Goal: Task Accomplishment & Management: Use online tool/utility

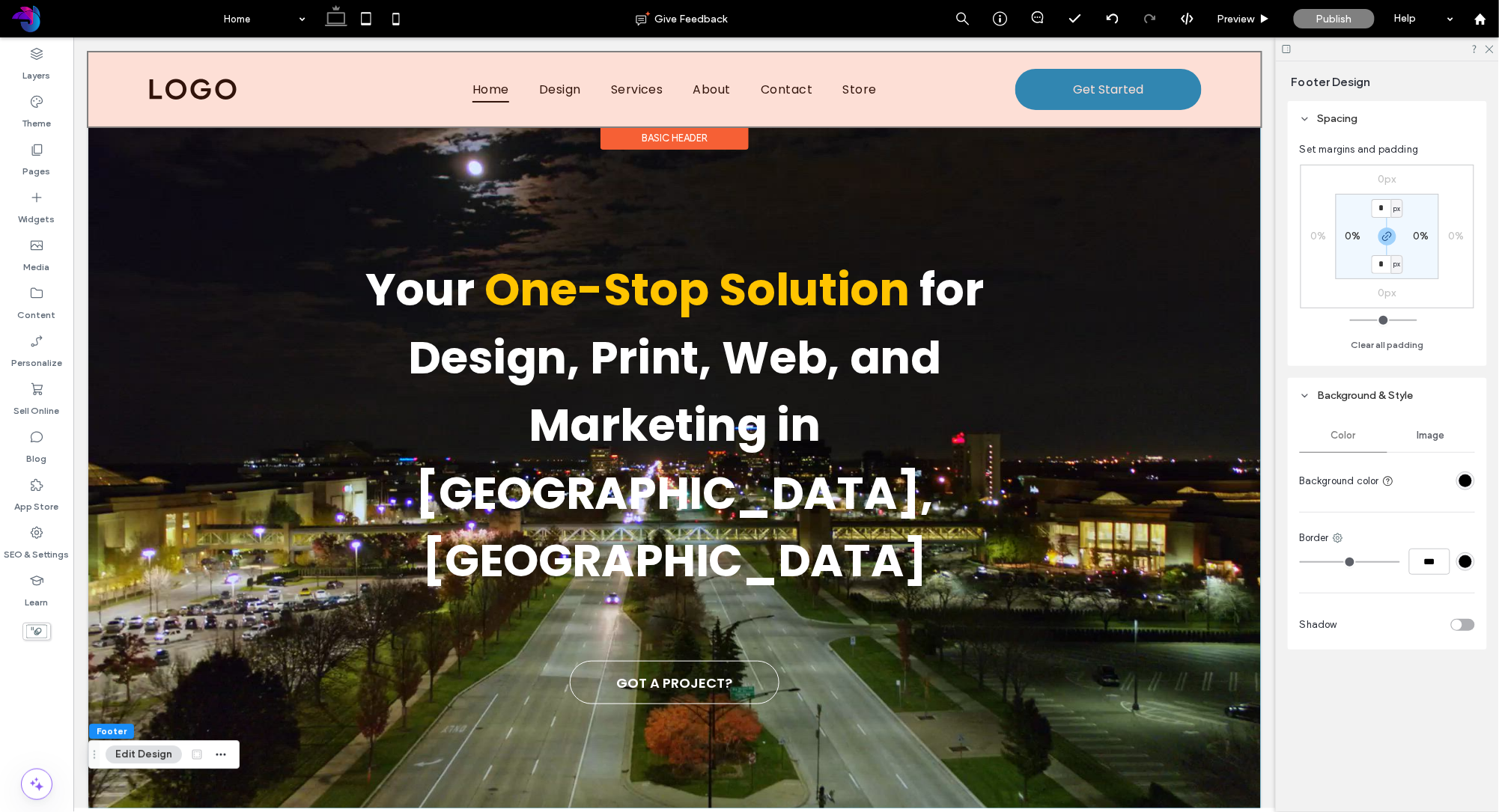
click at [1066, 82] on div at bounding box center [674, 89] width 1173 height 74
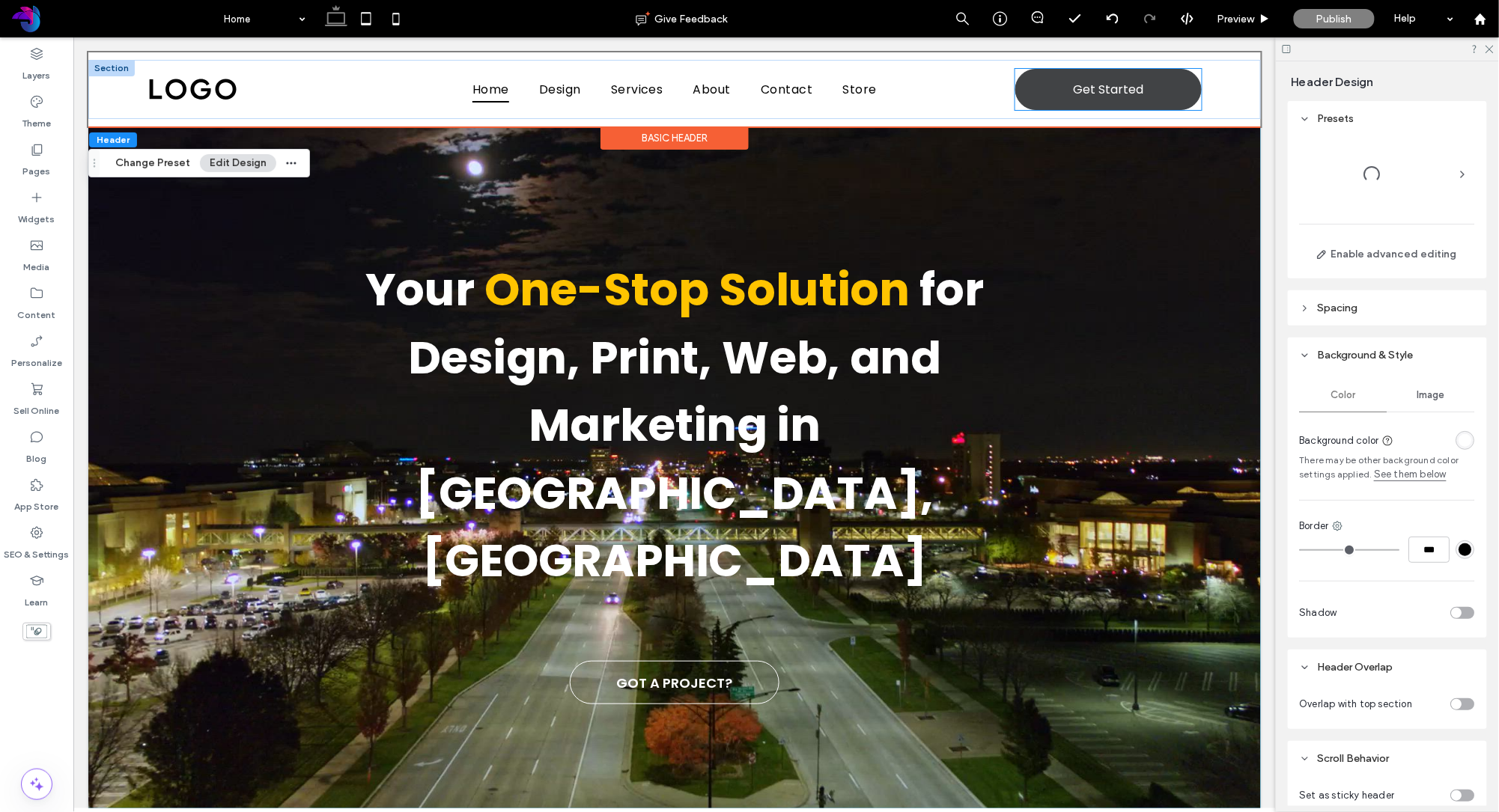
click at [1048, 82] on link "Get Started" at bounding box center [1107, 89] width 186 height 41
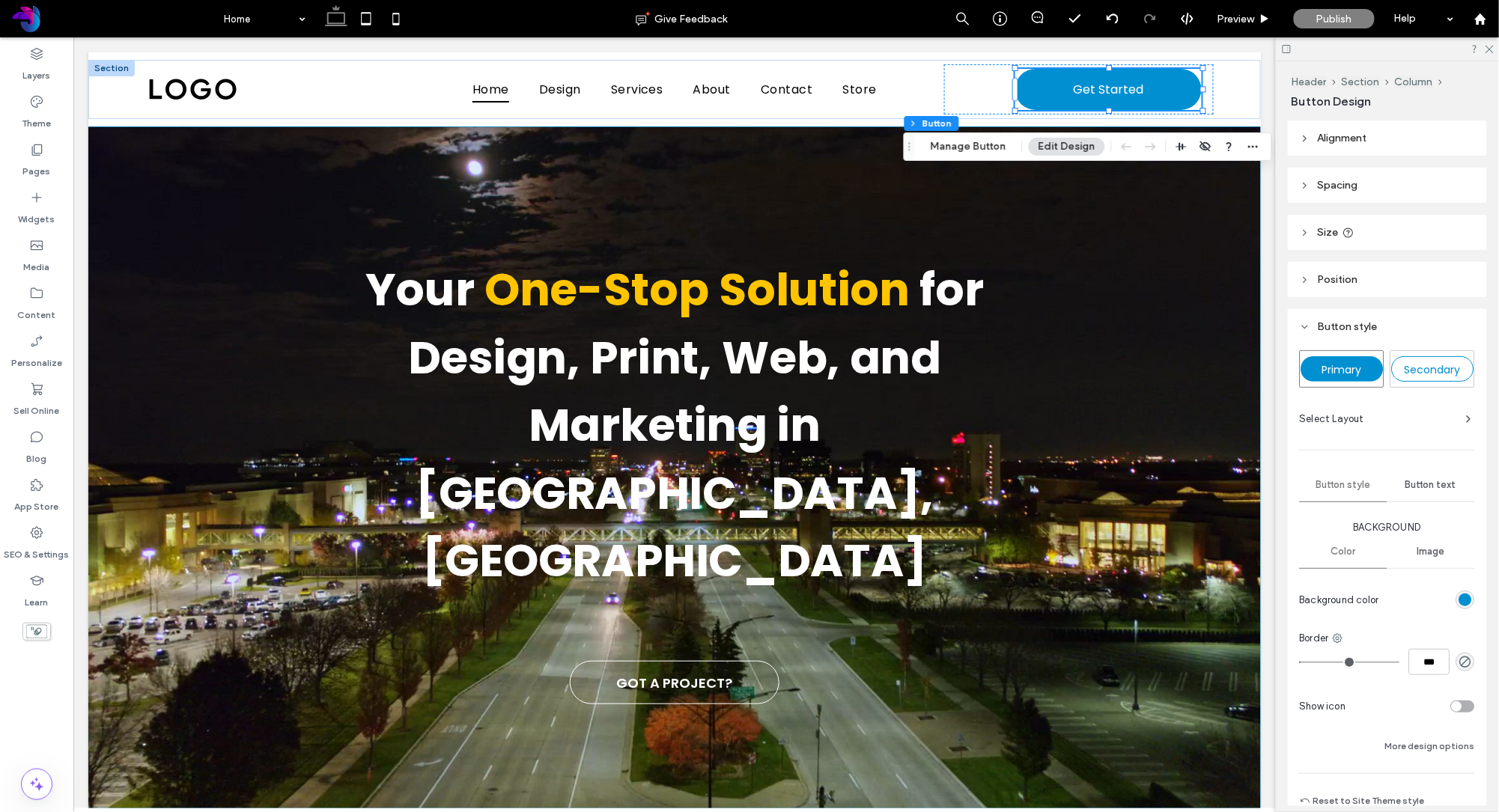
click at [1466, 596] on div "rgb(0, 144, 209)" at bounding box center [1466, 600] width 13 height 13
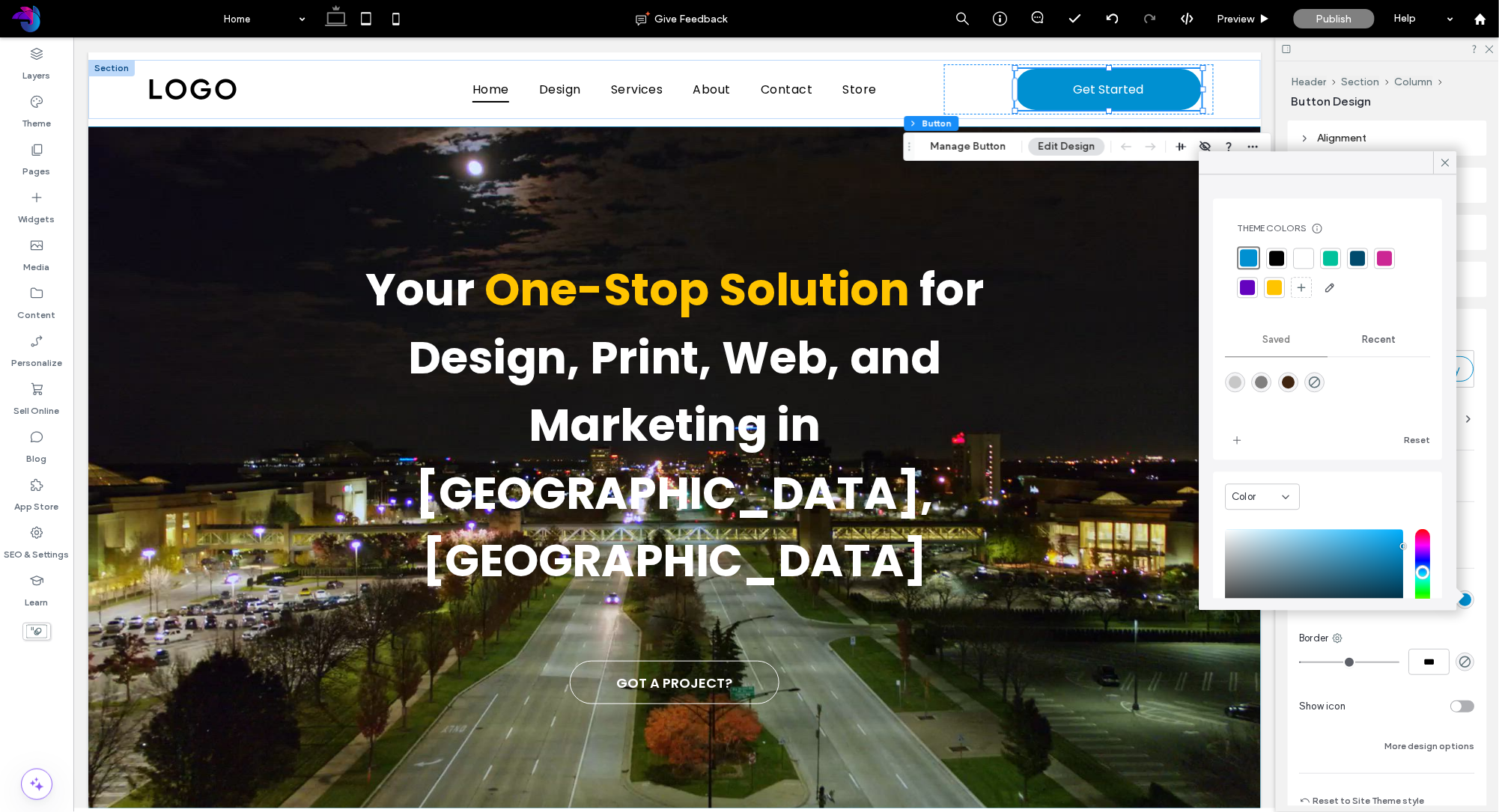
click at [1280, 256] on div at bounding box center [1277, 258] width 15 height 15
type input "*"
drag, startPoint x: 1443, startPoint y: 161, endPoint x: 1417, endPoint y: 157, distance: 26.3
click at [1443, 161] on icon at bounding box center [1445, 162] width 13 height 13
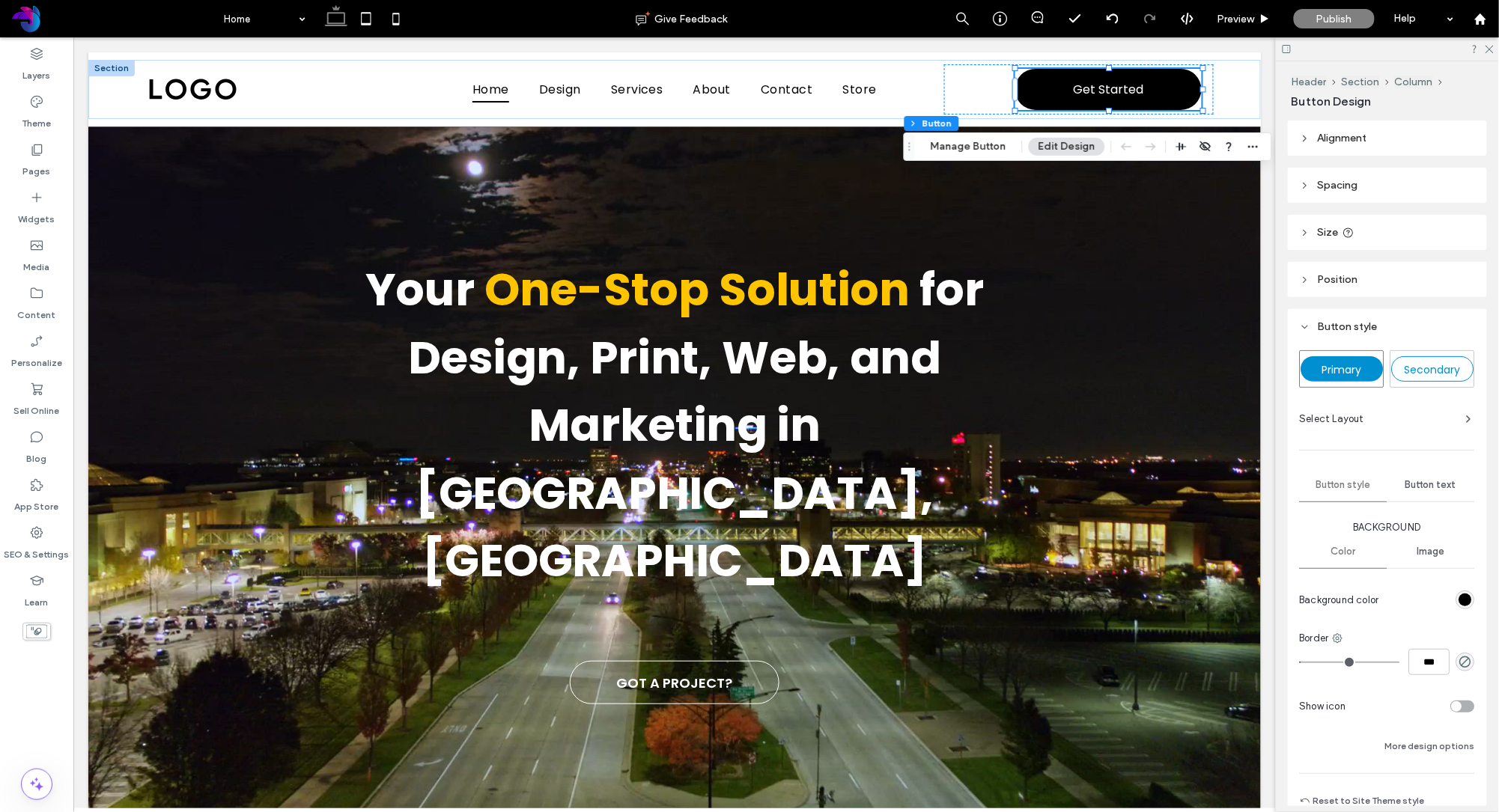
drag, startPoint x: 1428, startPoint y: 490, endPoint x: 1421, endPoint y: 488, distance: 7.3
click at [1427, 490] on span "Button text" at bounding box center [1432, 484] width 51 height 12
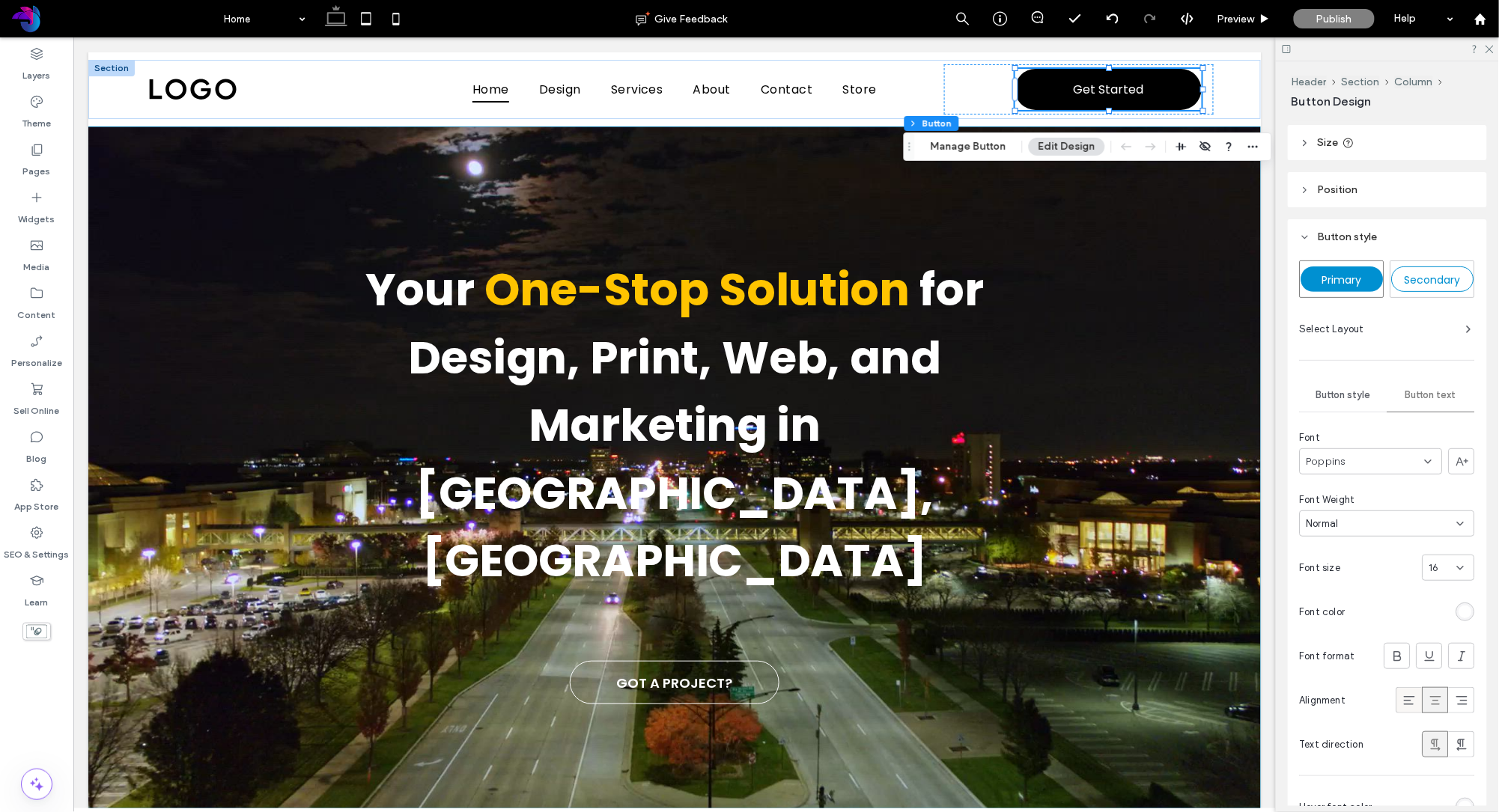
scroll to position [279, 0]
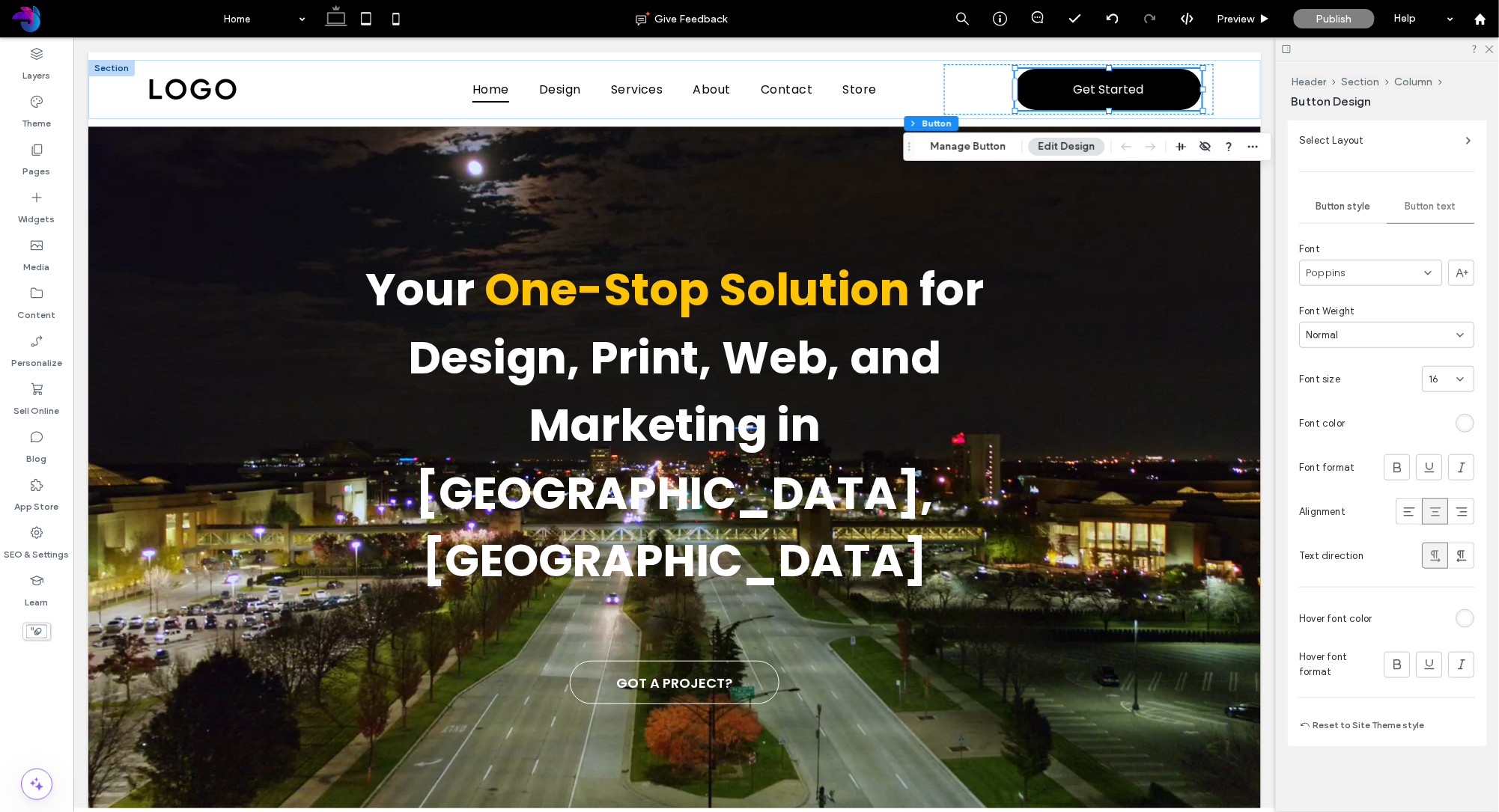
click at [1341, 214] on div "Button style" at bounding box center [1343, 207] width 88 height 33
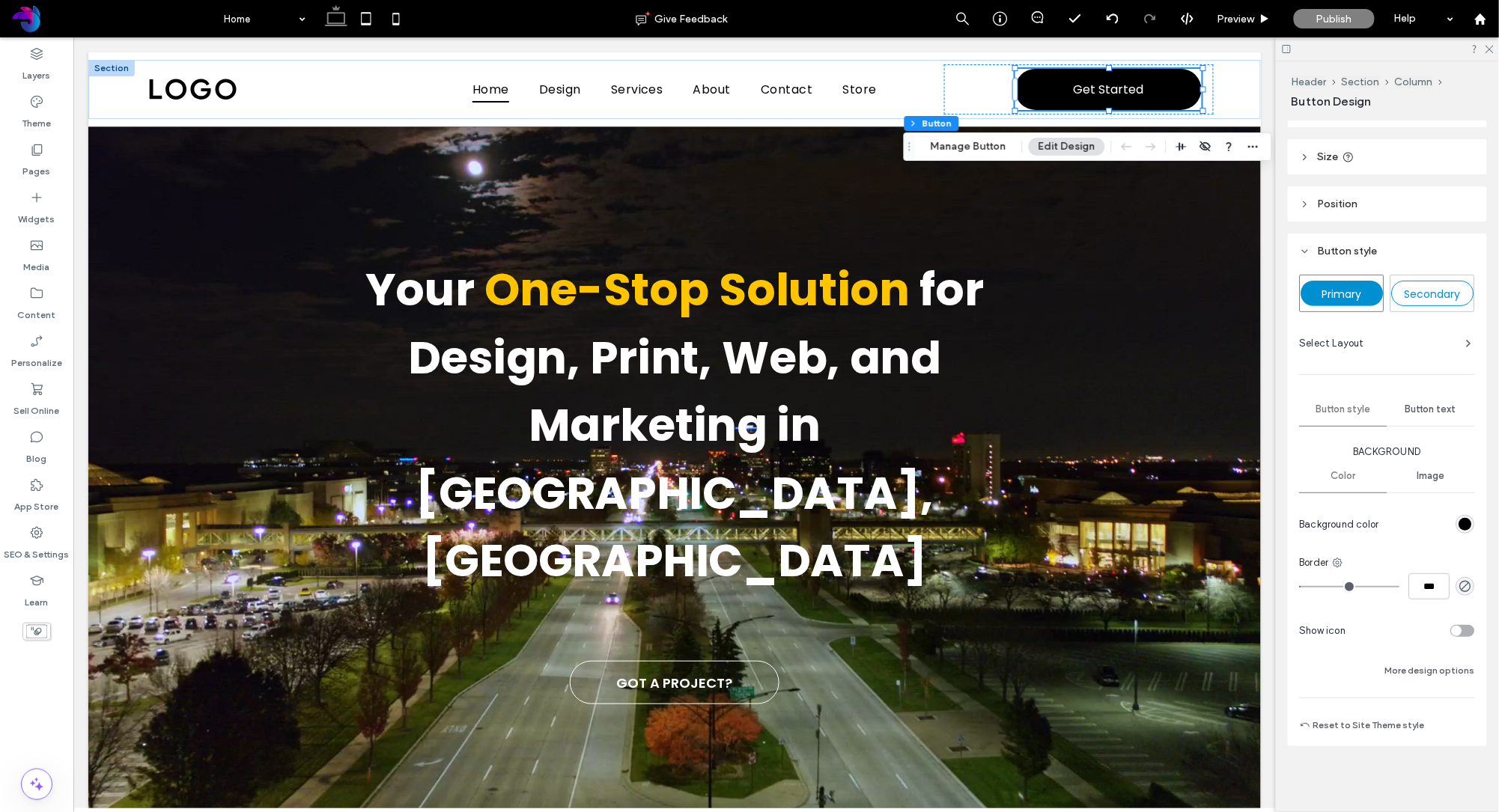
click at [1432, 414] on span "Button text" at bounding box center [1432, 409] width 51 height 12
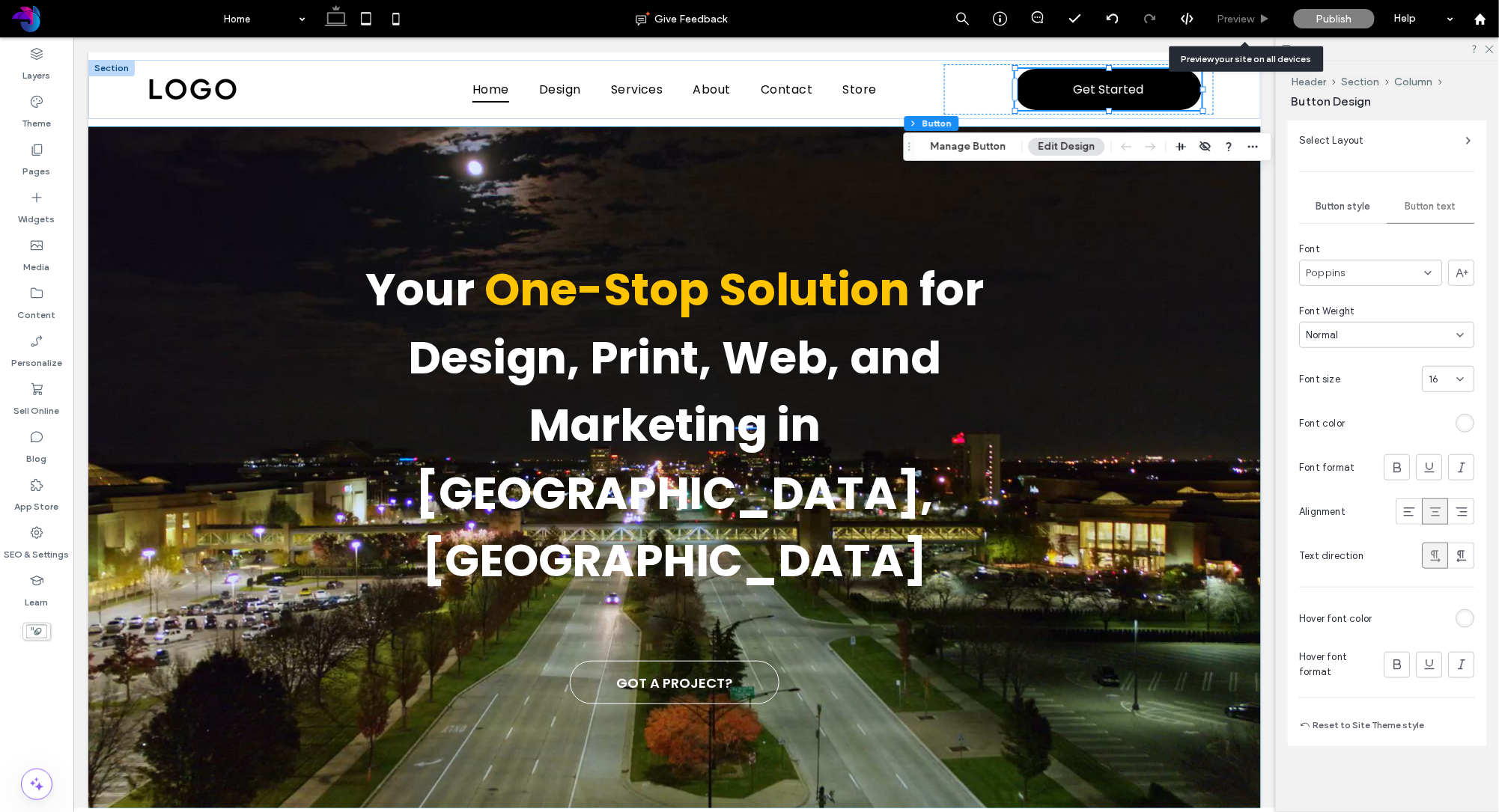
click at [1242, 16] on span "Preview" at bounding box center [1235, 19] width 37 height 13
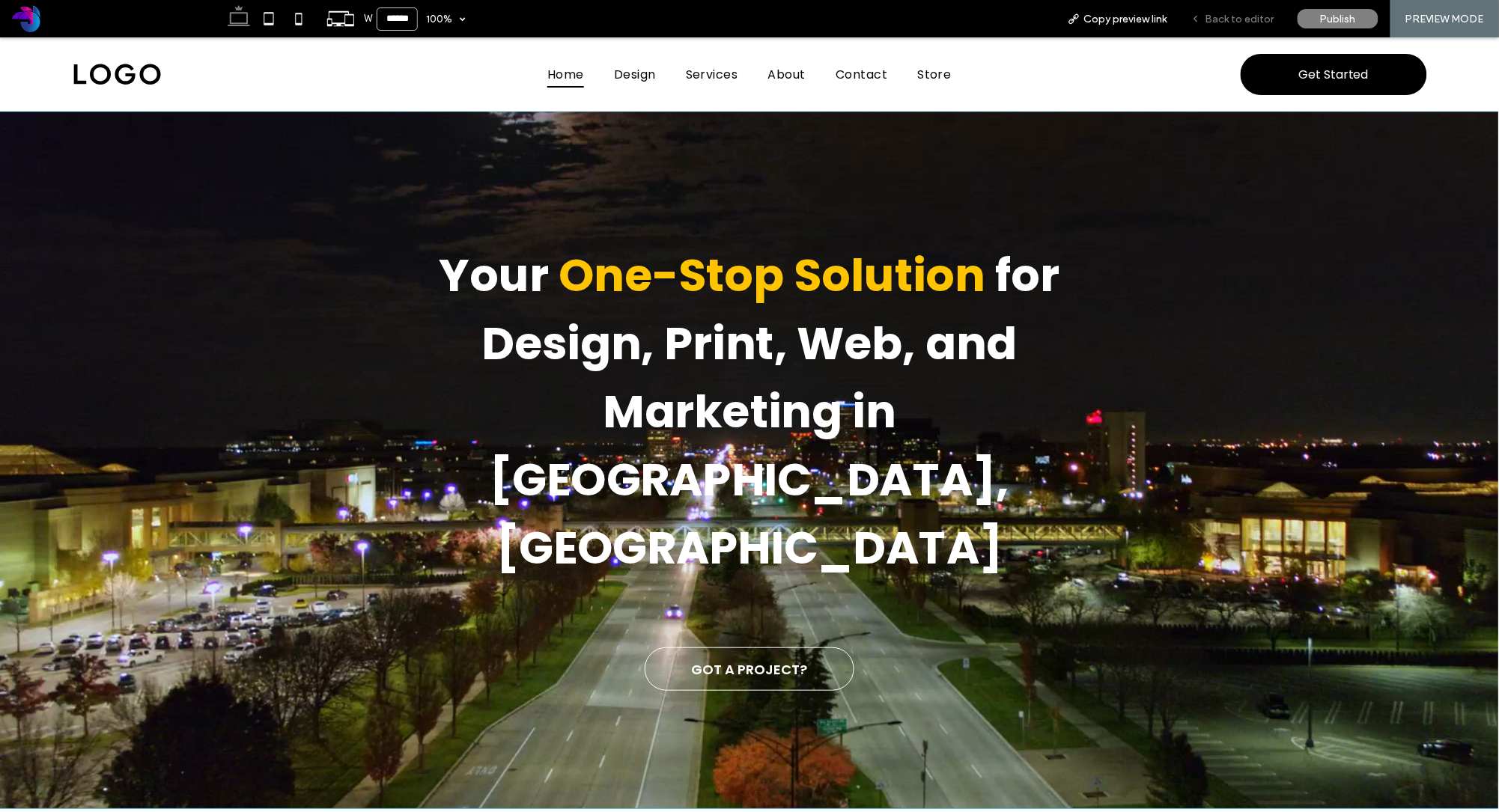
drag, startPoint x: 1246, startPoint y: 14, endPoint x: 1197, endPoint y: 125, distance: 121.3
click at [1246, 14] on span "Back to editor" at bounding box center [1239, 19] width 69 height 13
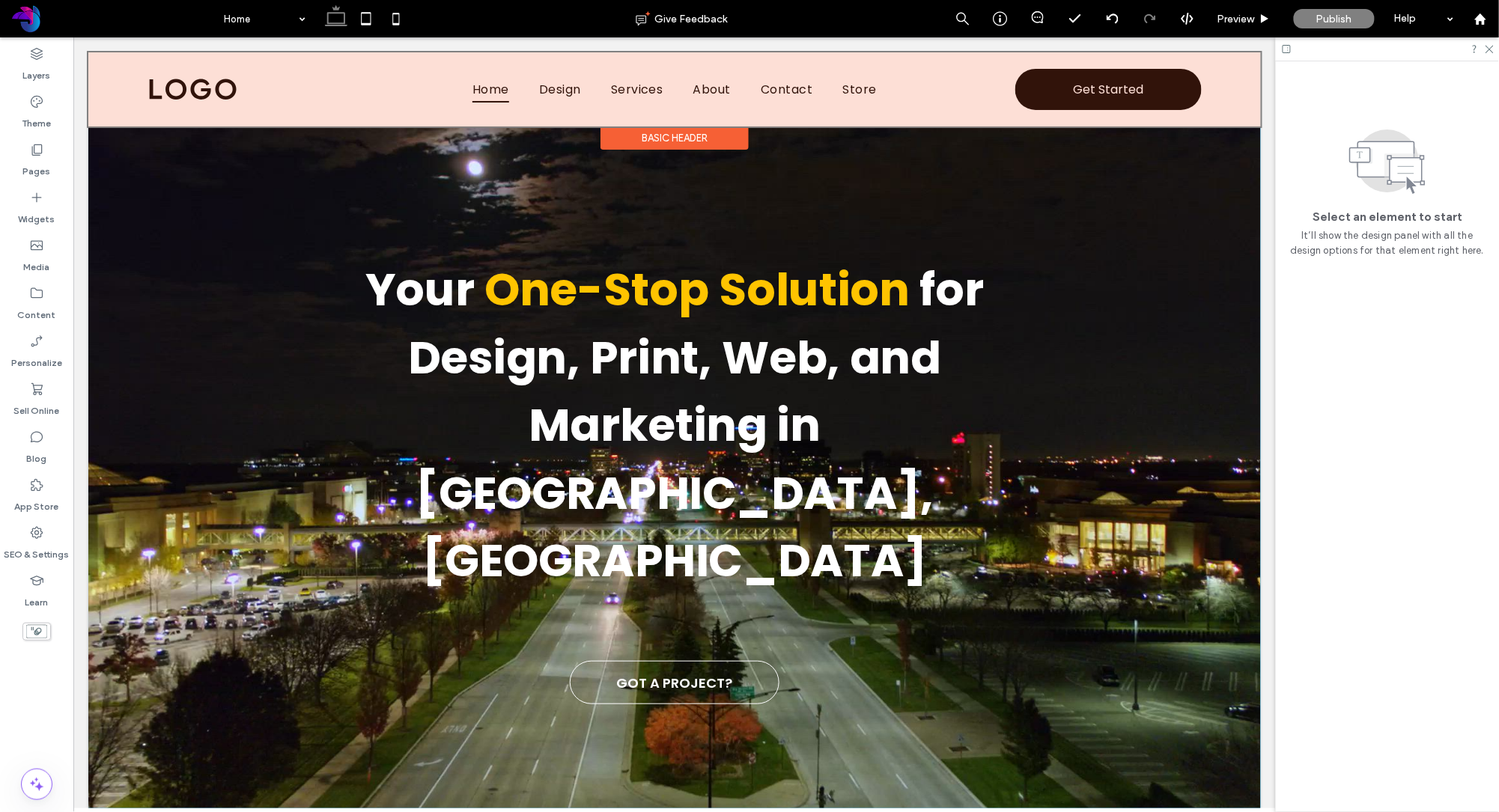
click at [1131, 89] on div at bounding box center [674, 89] width 1173 height 74
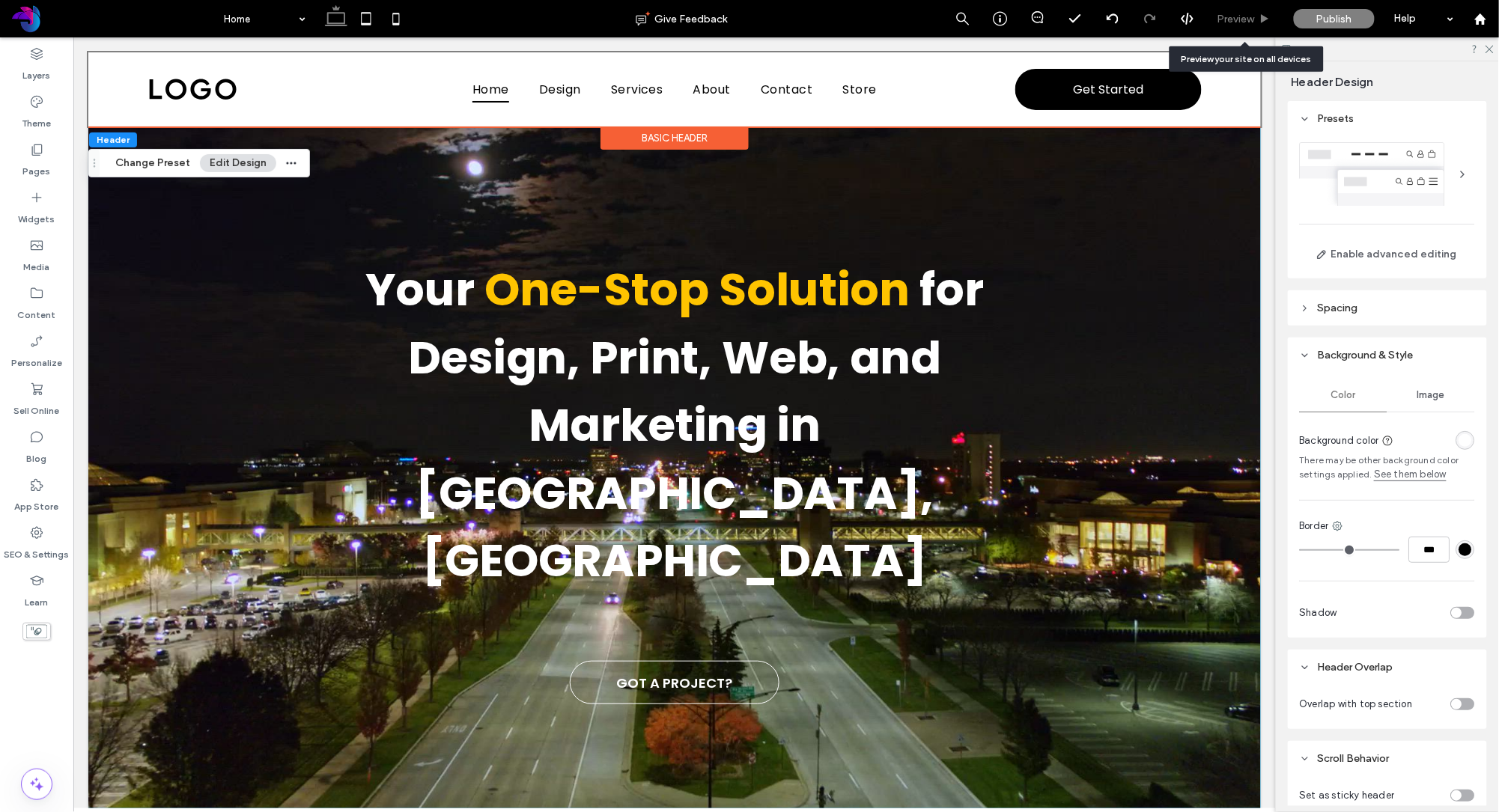
click at [1245, 18] on span "Preview" at bounding box center [1235, 19] width 37 height 13
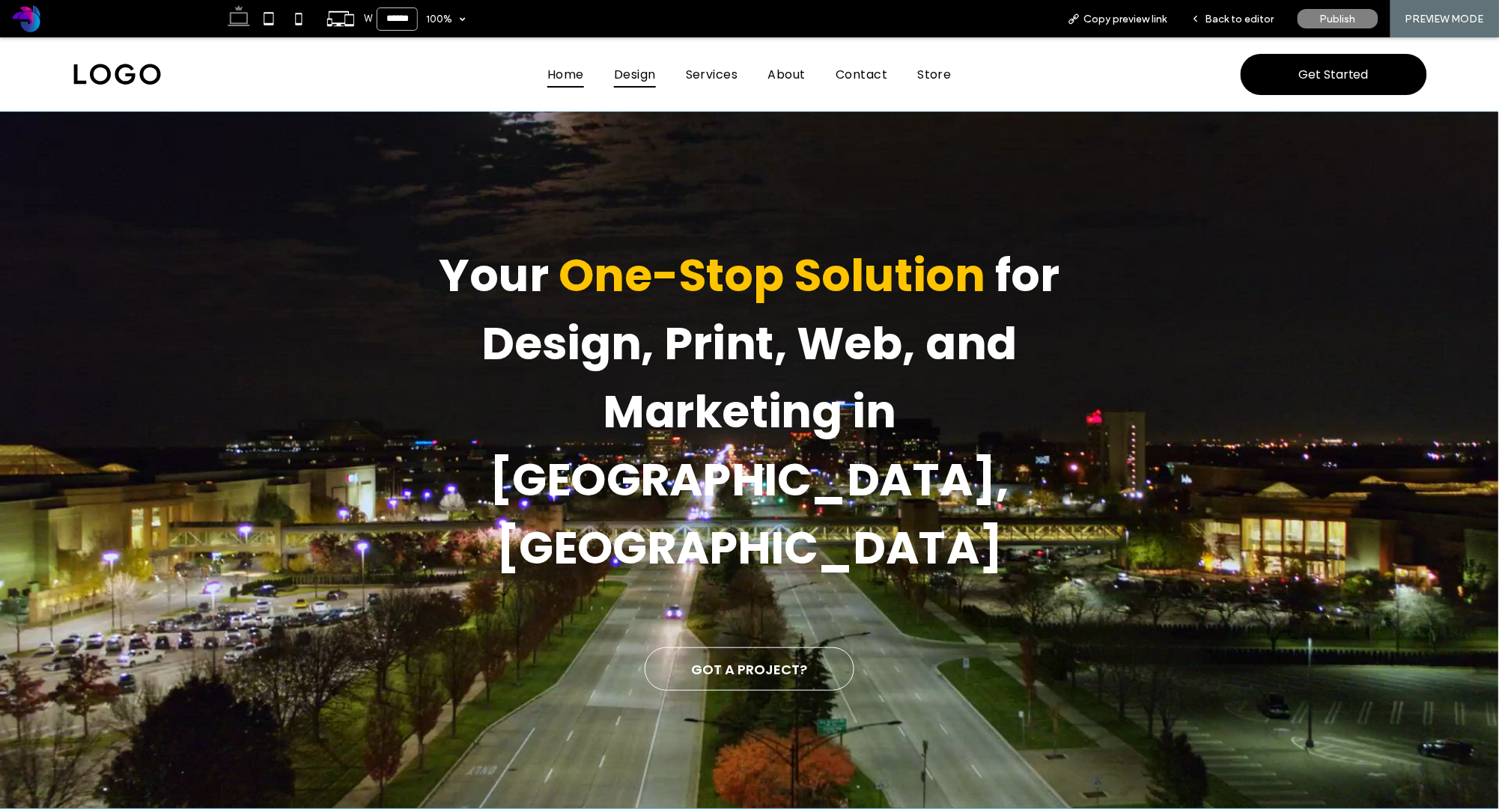
click at [626, 75] on span "Design" at bounding box center [634, 74] width 42 height 26
click at [1242, 21] on span "Back to editor" at bounding box center [1239, 19] width 69 height 13
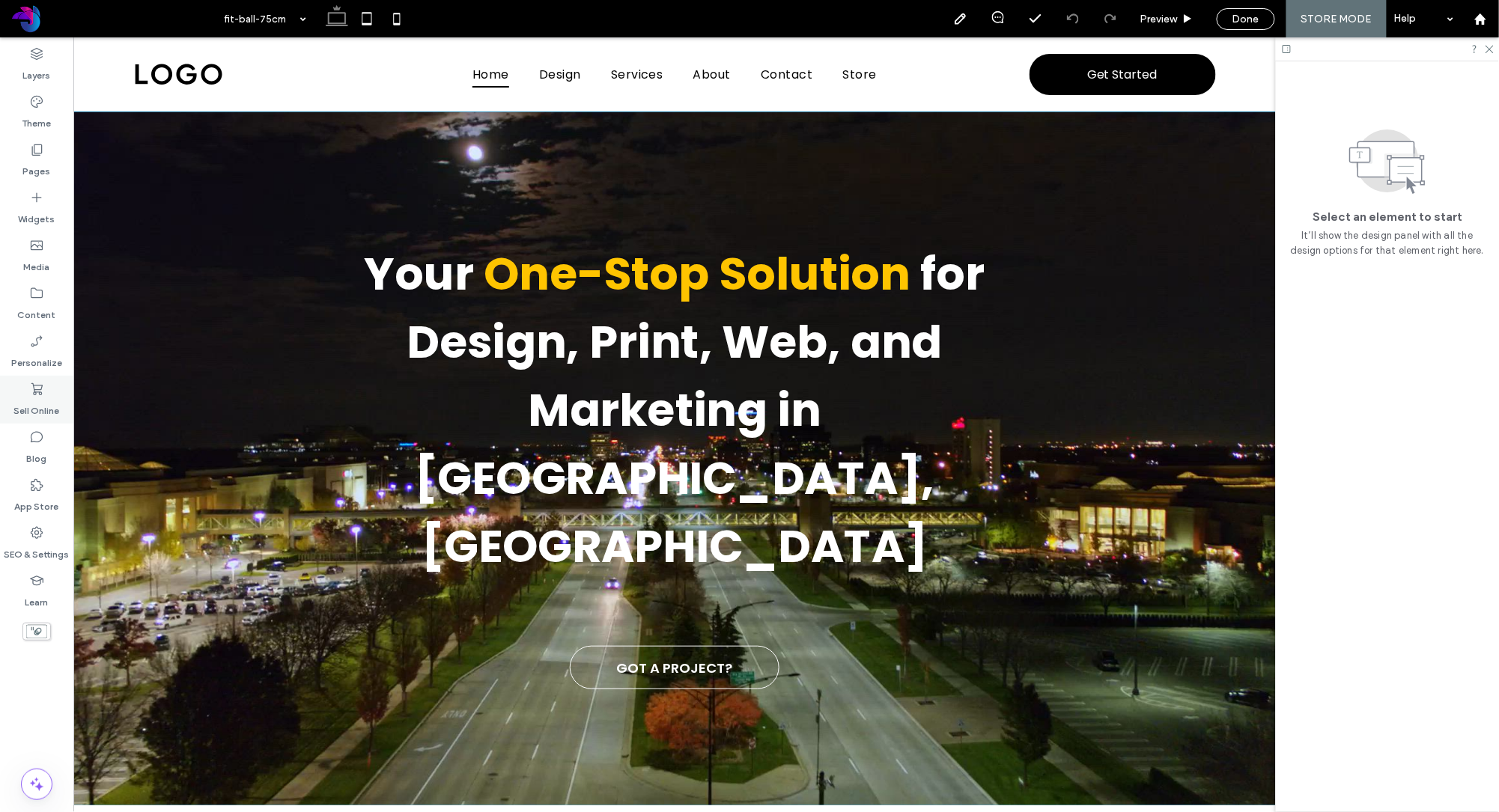
click at [44, 399] on label "Sell Online" at bounding box center [37, 407] width 46 height 21
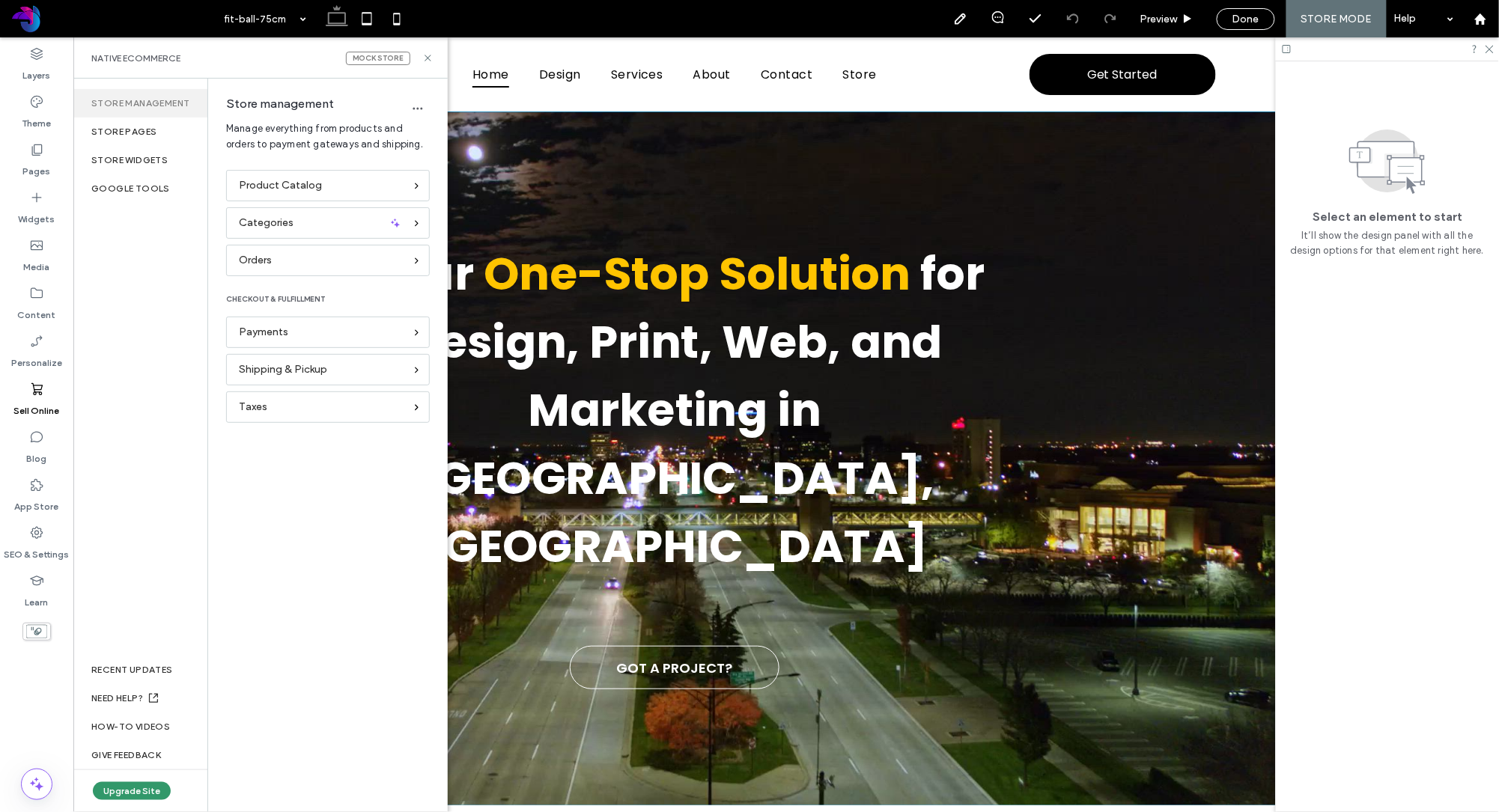
click at [132, 787] on button "Upgrade Site" at bounding box center [131, 791] width 78 height 18
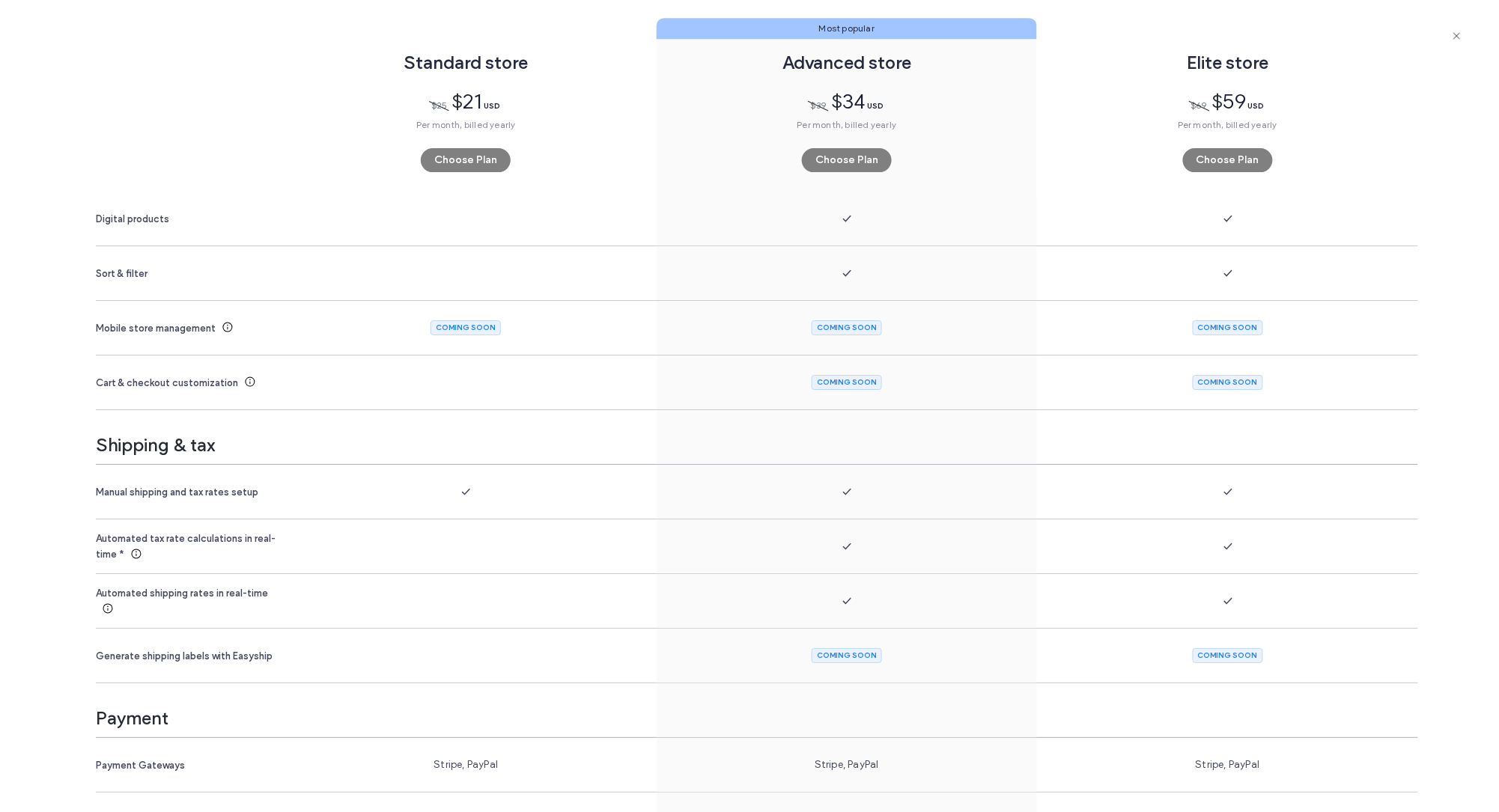
scroll to position [1661, 0]
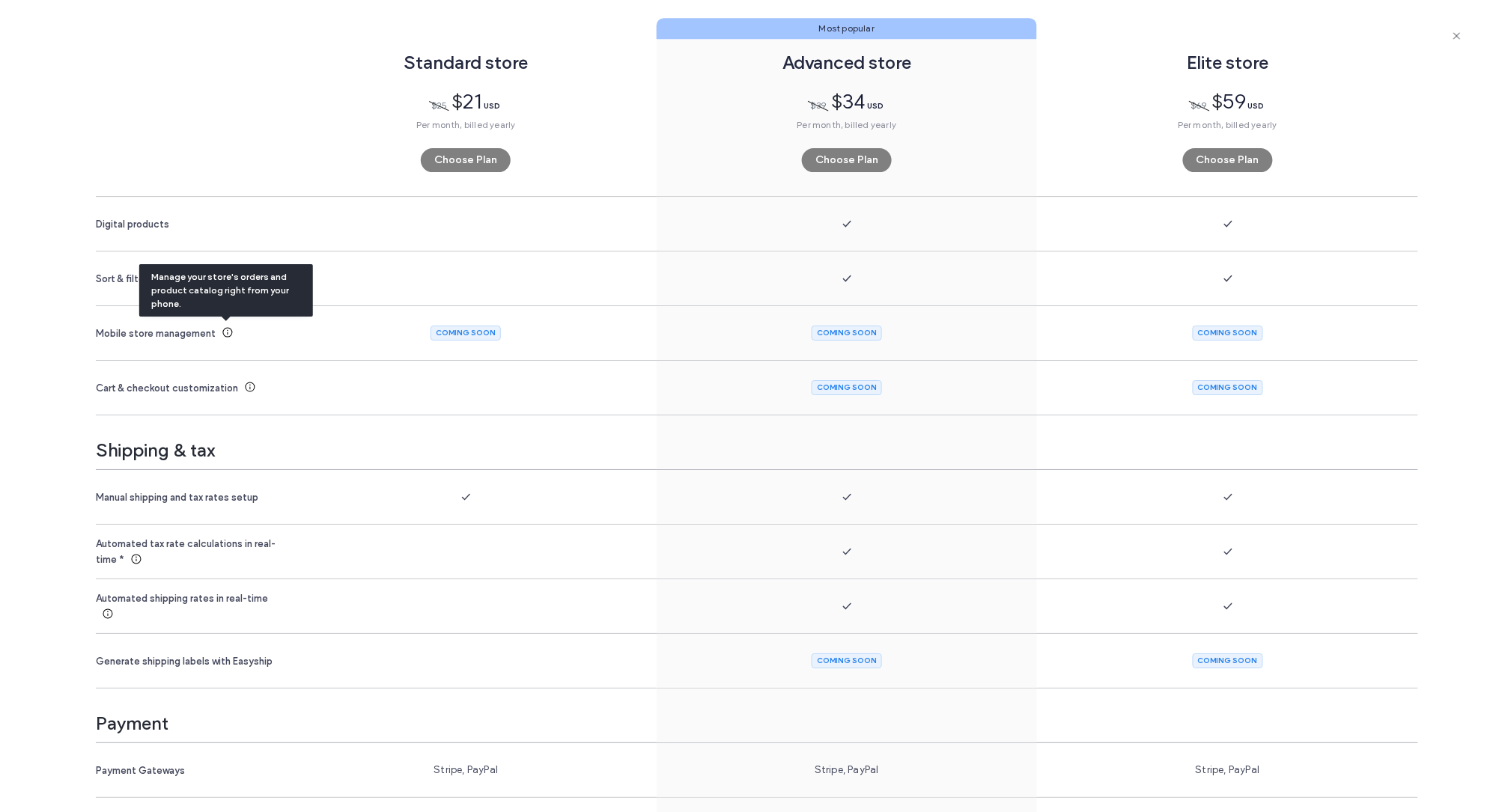
click at [225, 330] on icon at bounding box center [227, 332] width 12 height 12
drag, startPoint x: 93, startPoint y: 333, endPoint x: 221, endPoint y: 336, distance: 128.0
click at [221, 336] on div "Compare plans Standard store $ 25 $ 21 USD Per month, billed yearly Choose Plan…" at bounding box center [749, 508] width 1499 height 2381
copy span "Mobile store management"
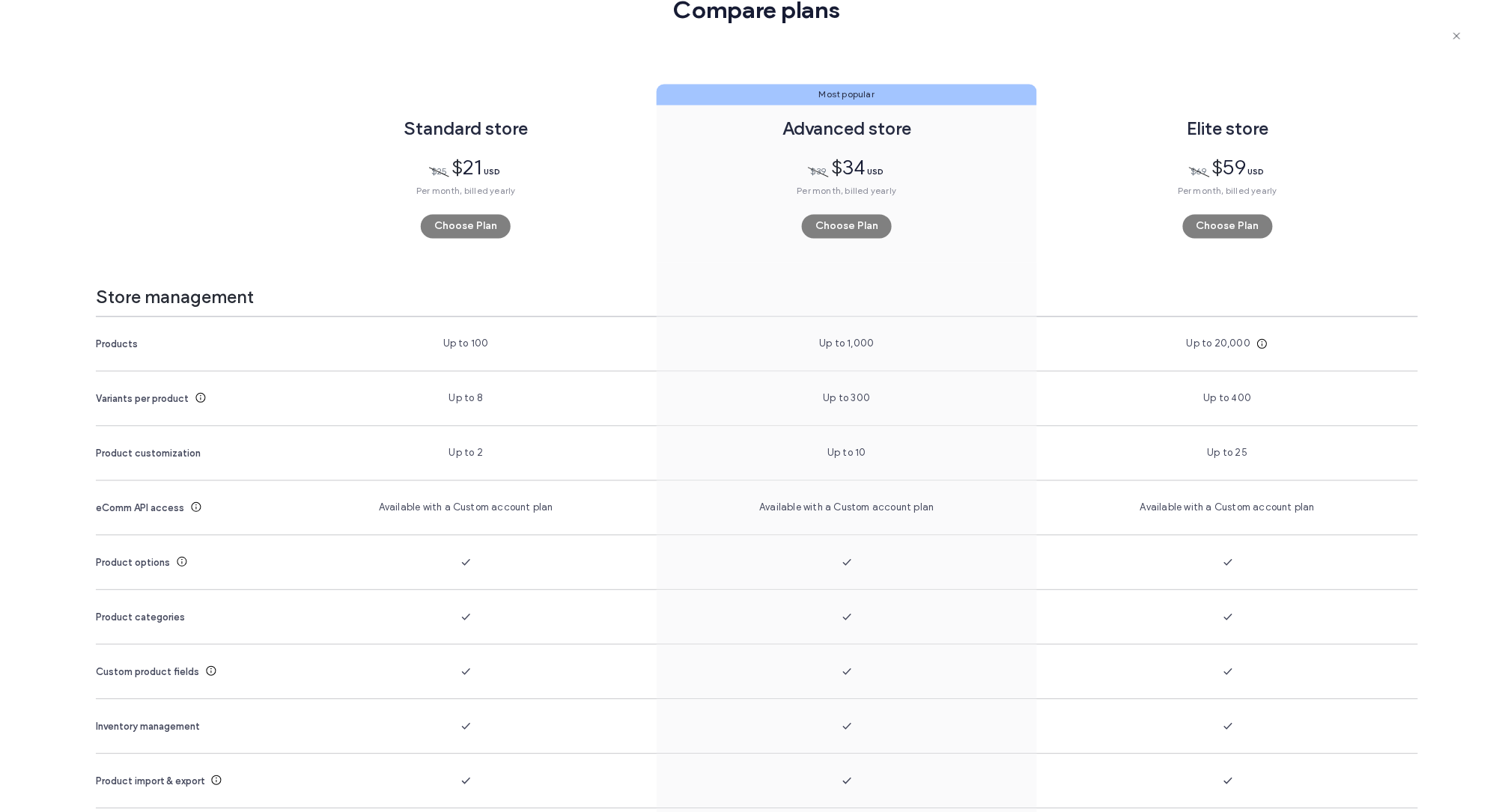
scroll to position [992, 0]
